Goal: Task Accomplishment & Management: Manage account settings

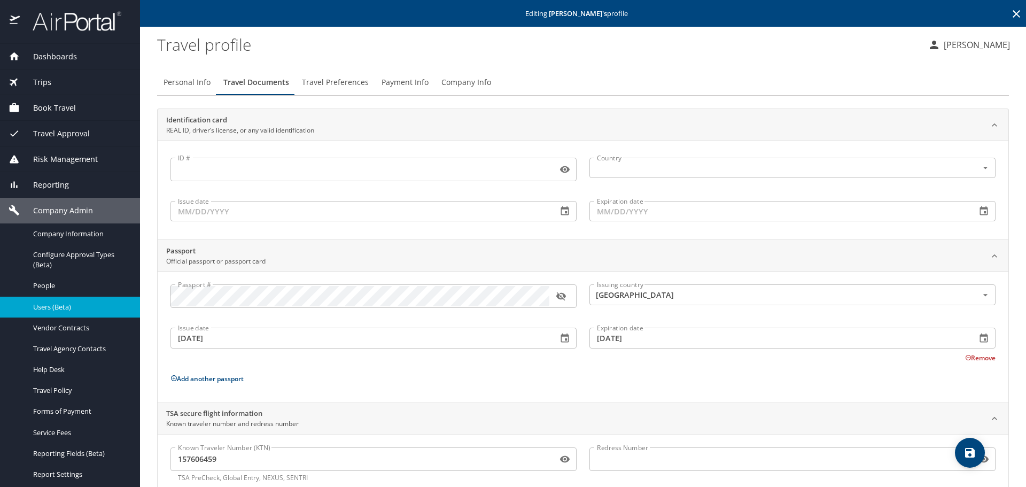
scroll to position [28, 0]
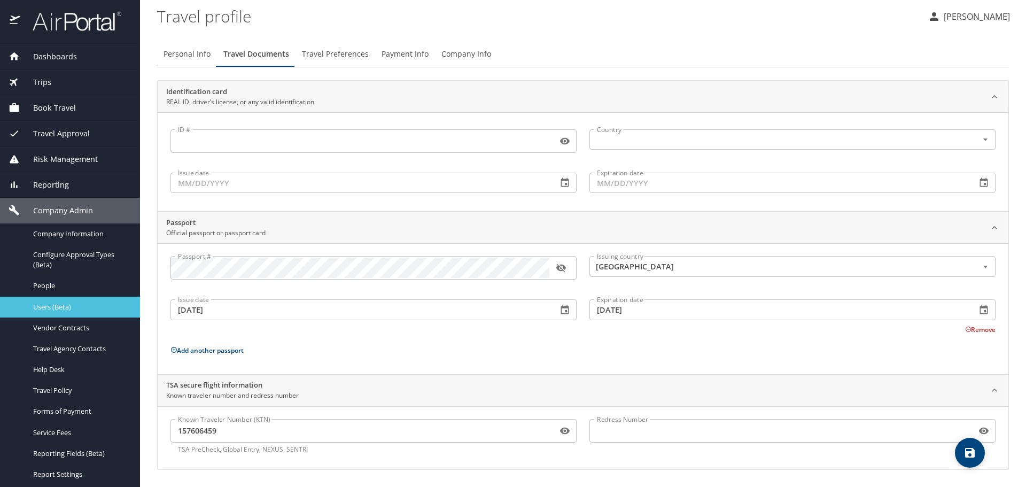
click at [62, 308] on span "Users (Beta)" at bounding box center [80, 307] width 94 height 10
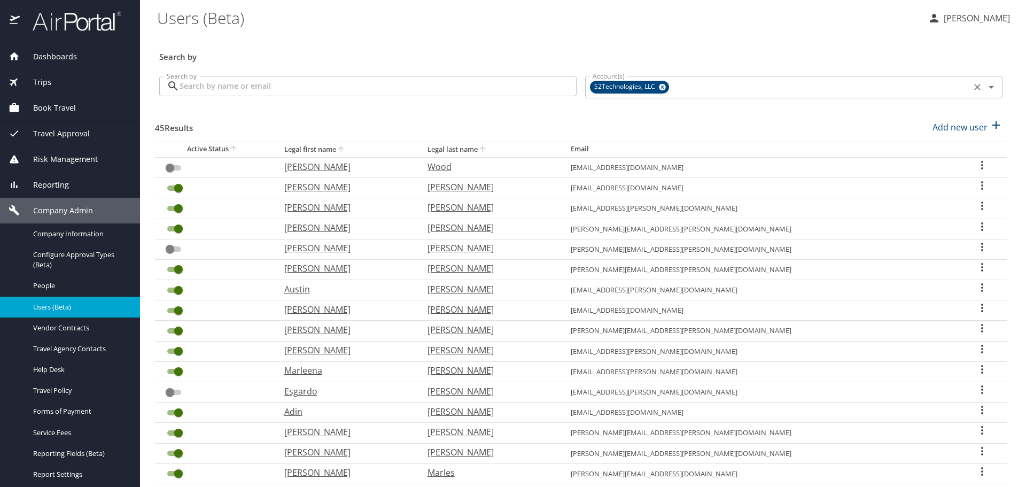
click at [972, 86] on icon "Clear" at bounding box center [977, 87] width 11 height 11
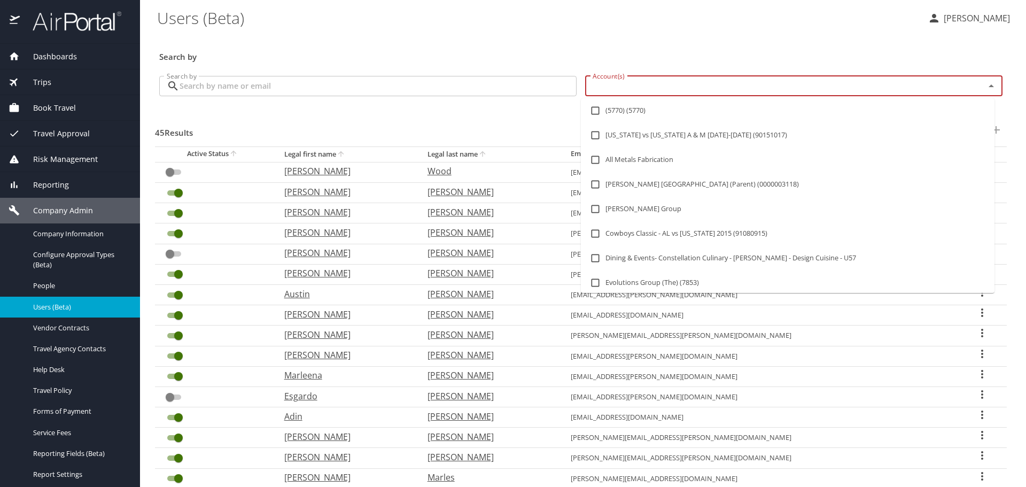
click at [904, 88] on input "Account(s)" at bounding box center [777, 86] width 379 height 14
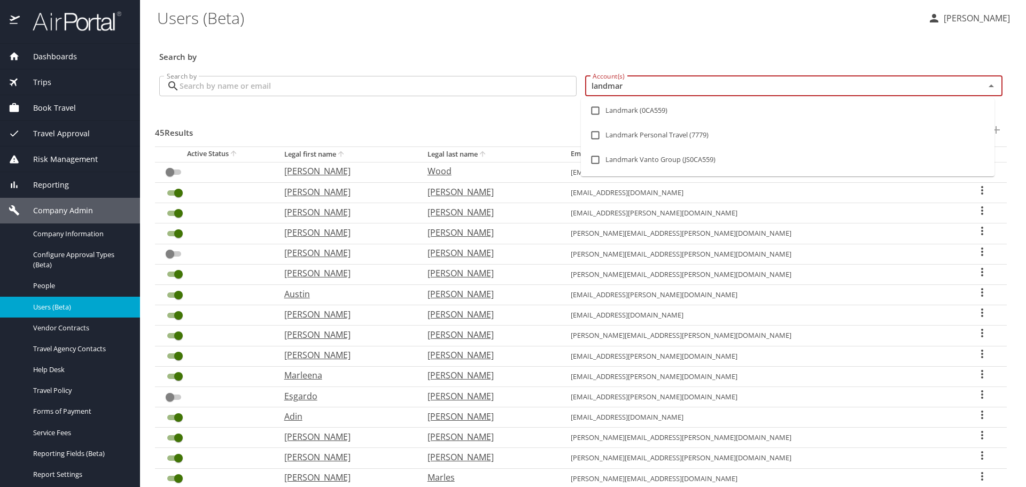
type input "landmark"
click at [681, 111] on li "Landmark (0CA559)" at bounding box center [787, 110] width 413 height 25
checkbox input "true"
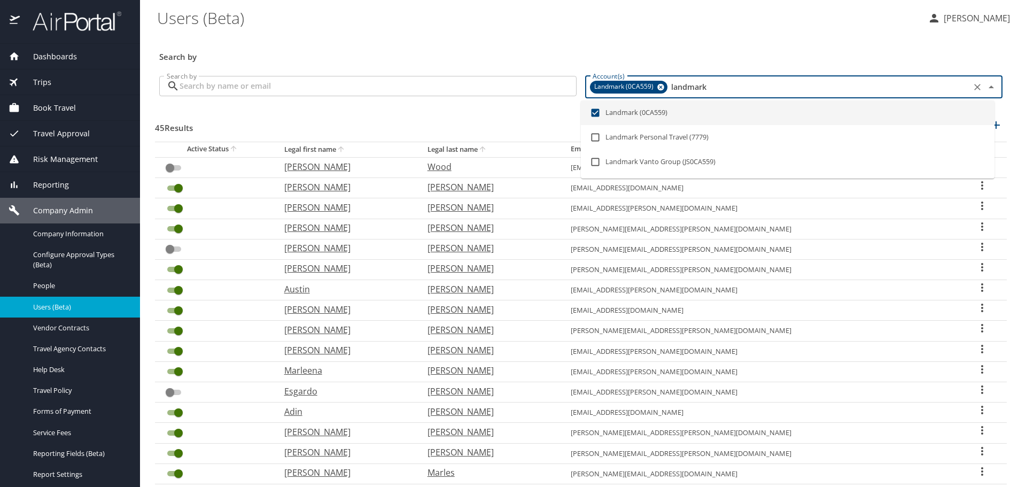
checkbox input "true"
checkbox input "false"
checkbox input "true"
checkbox input "false"
checkbox input "true"
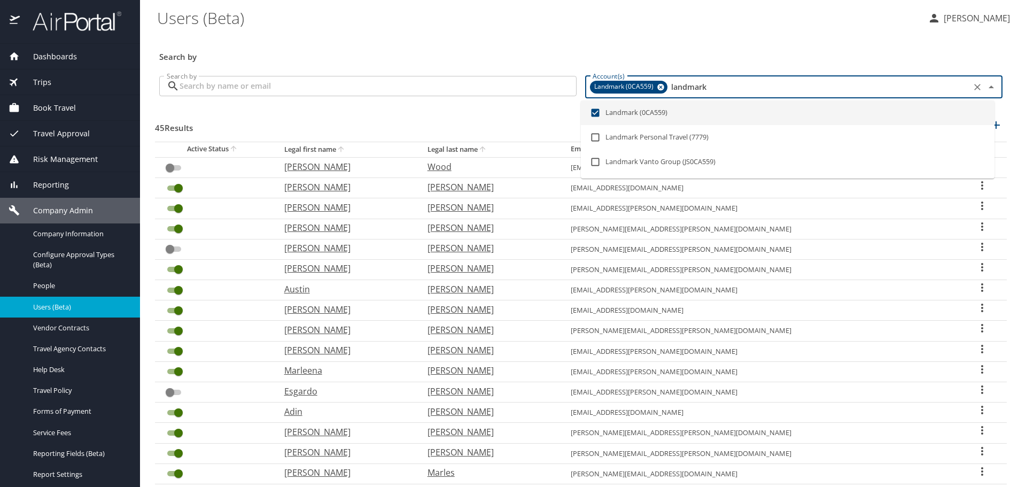
checkbox input "false"
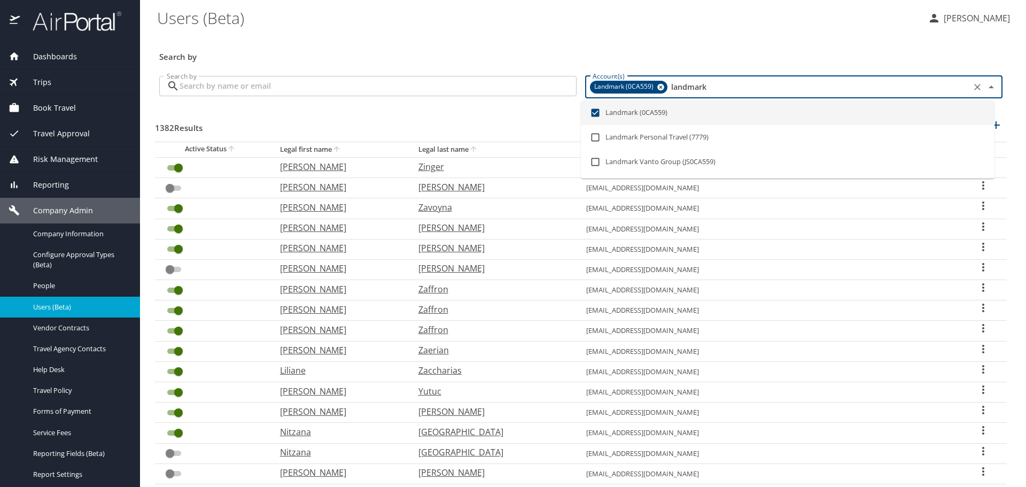
type input "landmark"
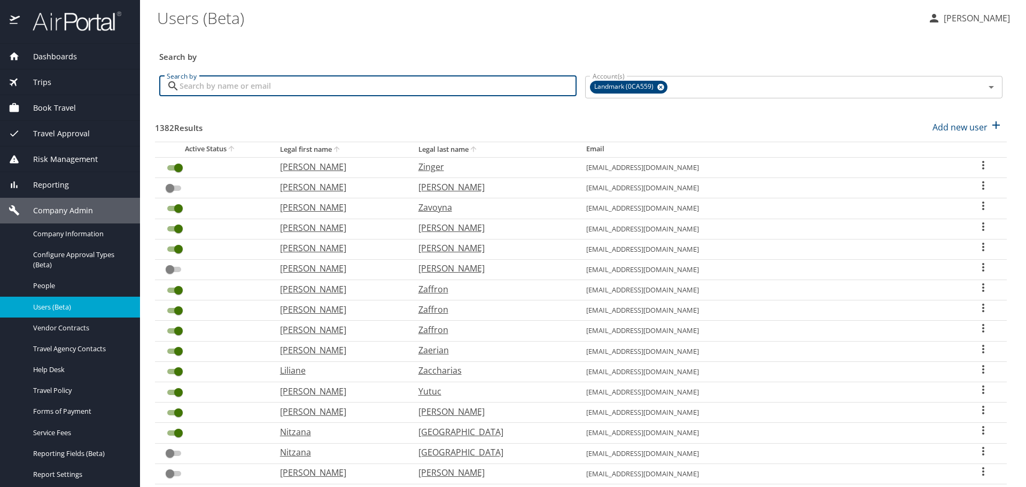
click at [292, 88] on input "Search by" at bounding box center [378, 86] width 397 height 20
type input "[PERSON_NAME]"
checkbox input "true"
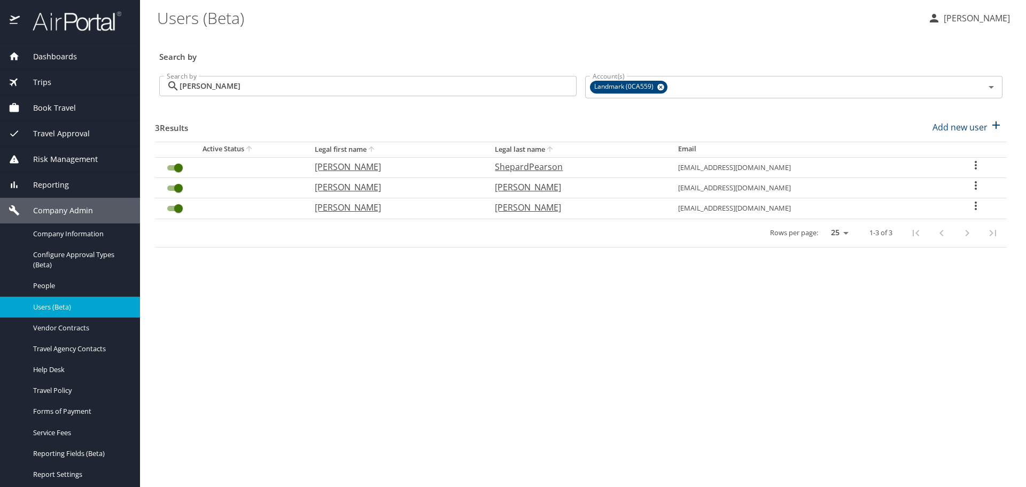
click at [977, 184] on icon "User Search Table" at bounding box center [975, 185] width 13 height 13
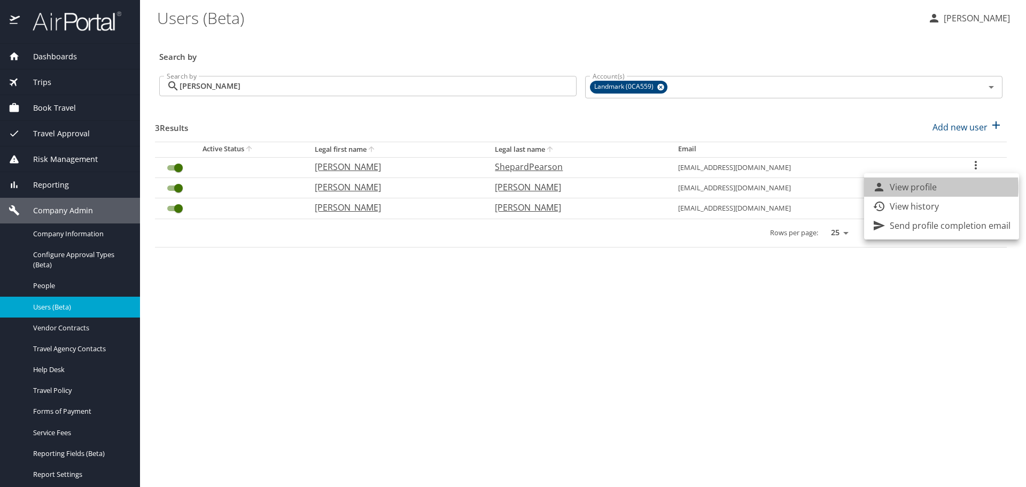
click at [918, 188] on p "View profile" at bounding box center [912, 187] width 47 height 13
select select "US"
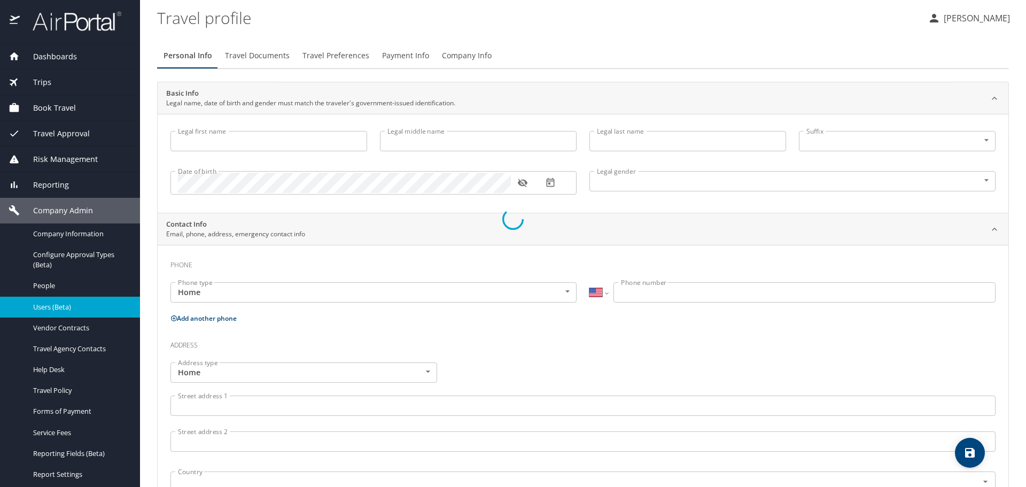
type input "[PERSON_NAME]"
type input "[DEMOGRAPHIC_DATA]"
select select "US"
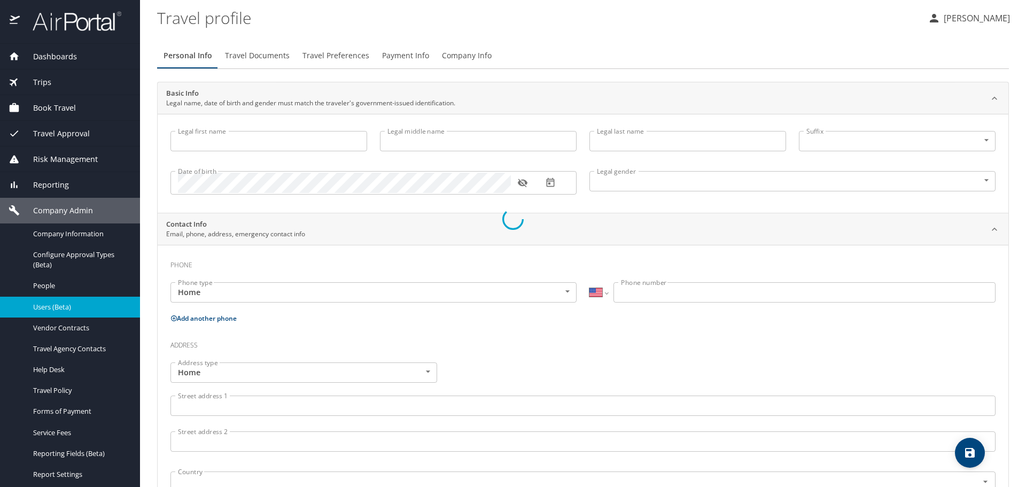
select select "US"
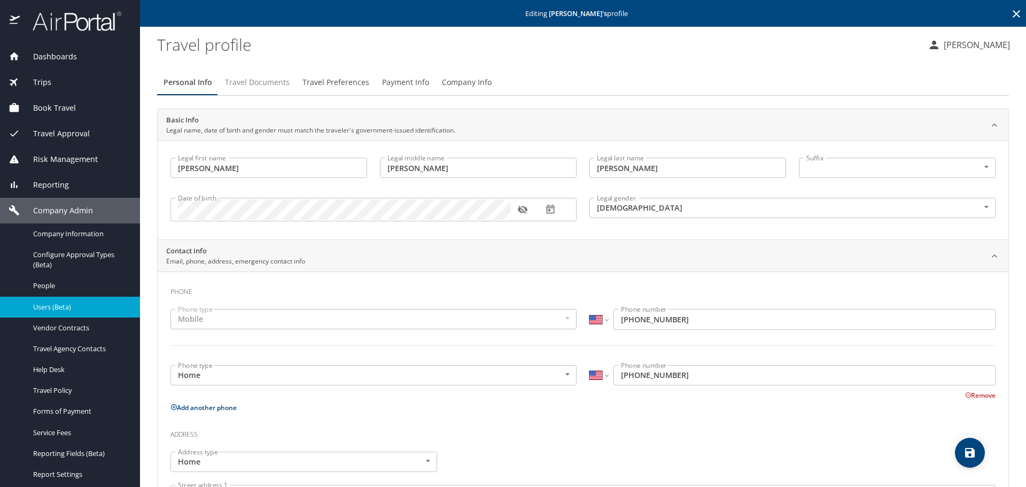
click at [272, 84] on span "Travel Documents" at bounding box center [257, 82] width 65 height 13
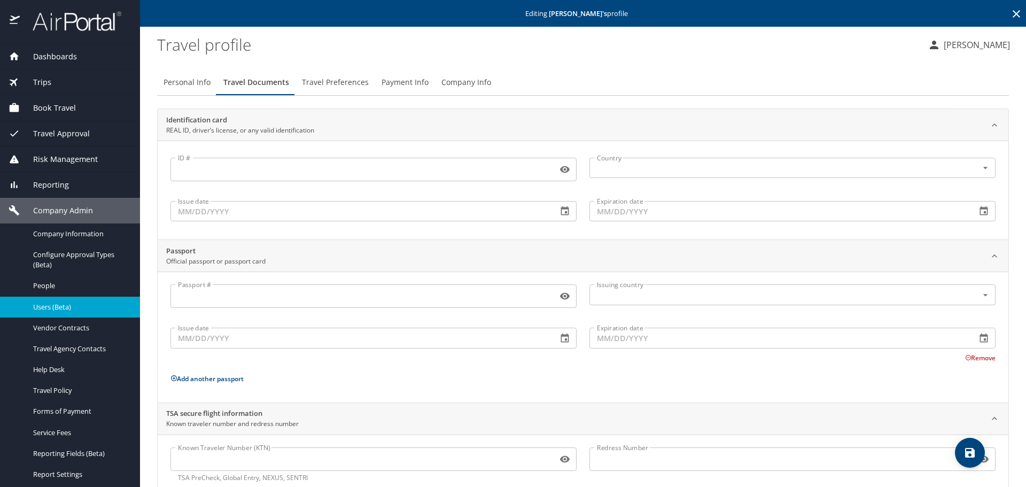
click at [356, 84] on span "Travel Preferences" at bounding box center [335, 82] width 67 height 13
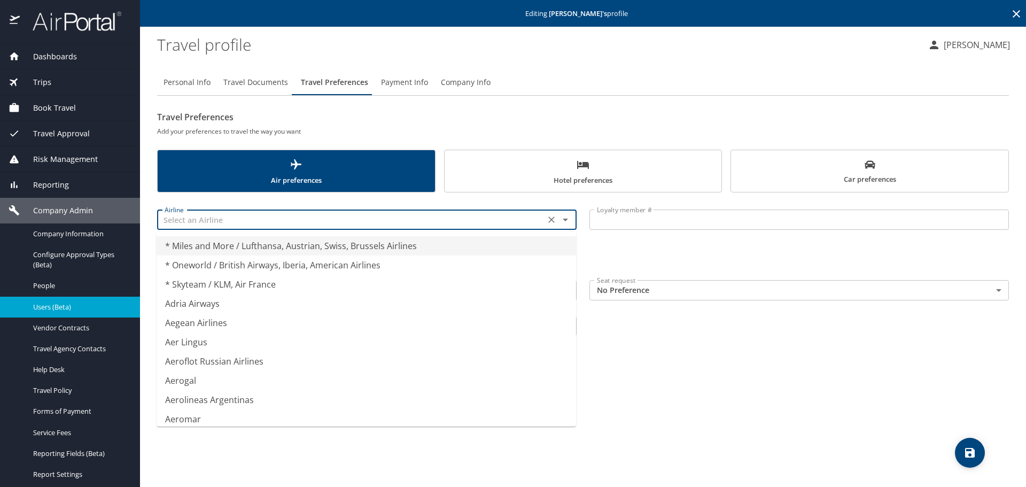
click at [218, 222] on input "text" at bounding box center [350, 220] width 381 height 14
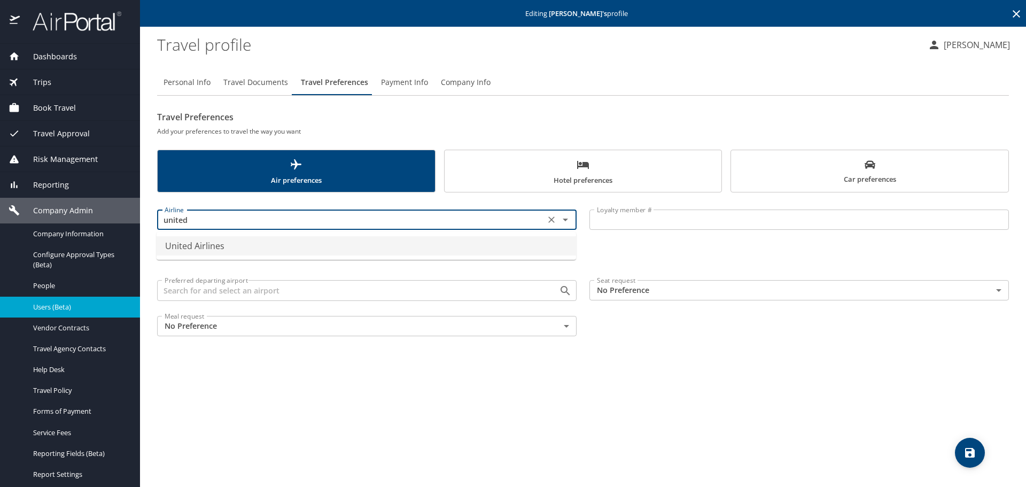
click at [215, 247] on li "United Airlines" at bounding box center [366, 245] width 419 height 19
type input "United Airlines"
click at [621, 212] on input "Loyalty member #" at bounding box center [798, 219] width 419 height 20
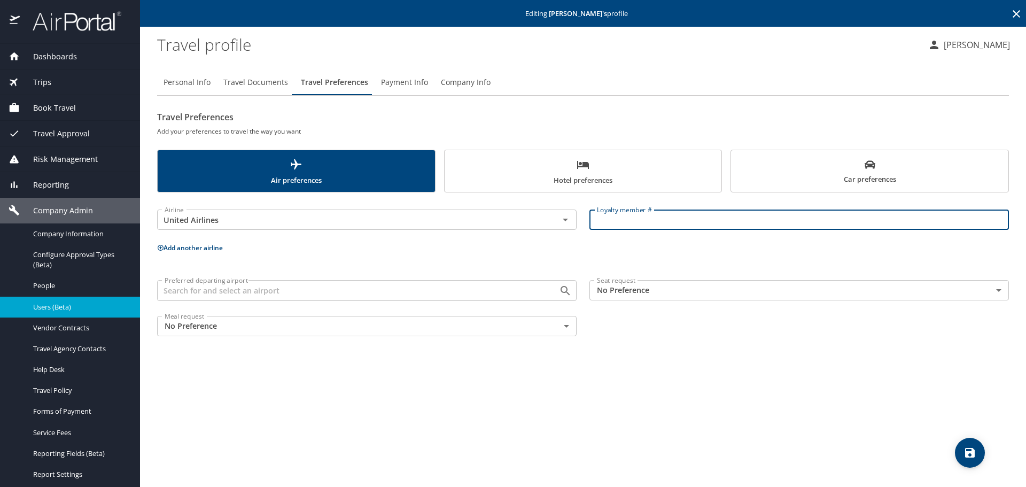
paste input "ubw75231"
type input "ubw75231"
click at [974, 451] on icon "save" at bounding box center [970, 453] width 10 height 10
